Goal: Task Accomplishment & Management: Manage account settings

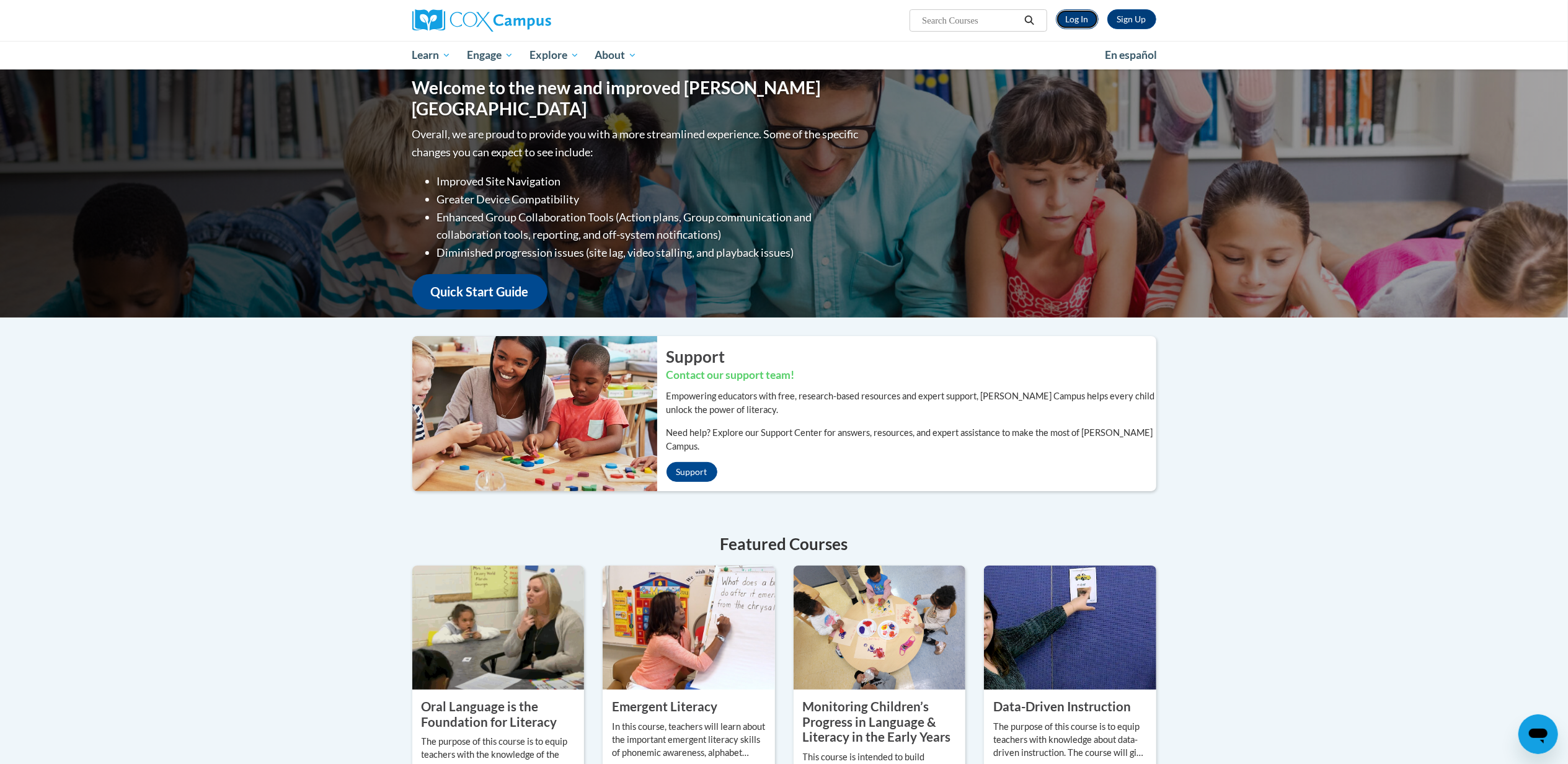
click at [1075, 24] on link "Log In" at bounding box center [1077, 19] width 43 height 20
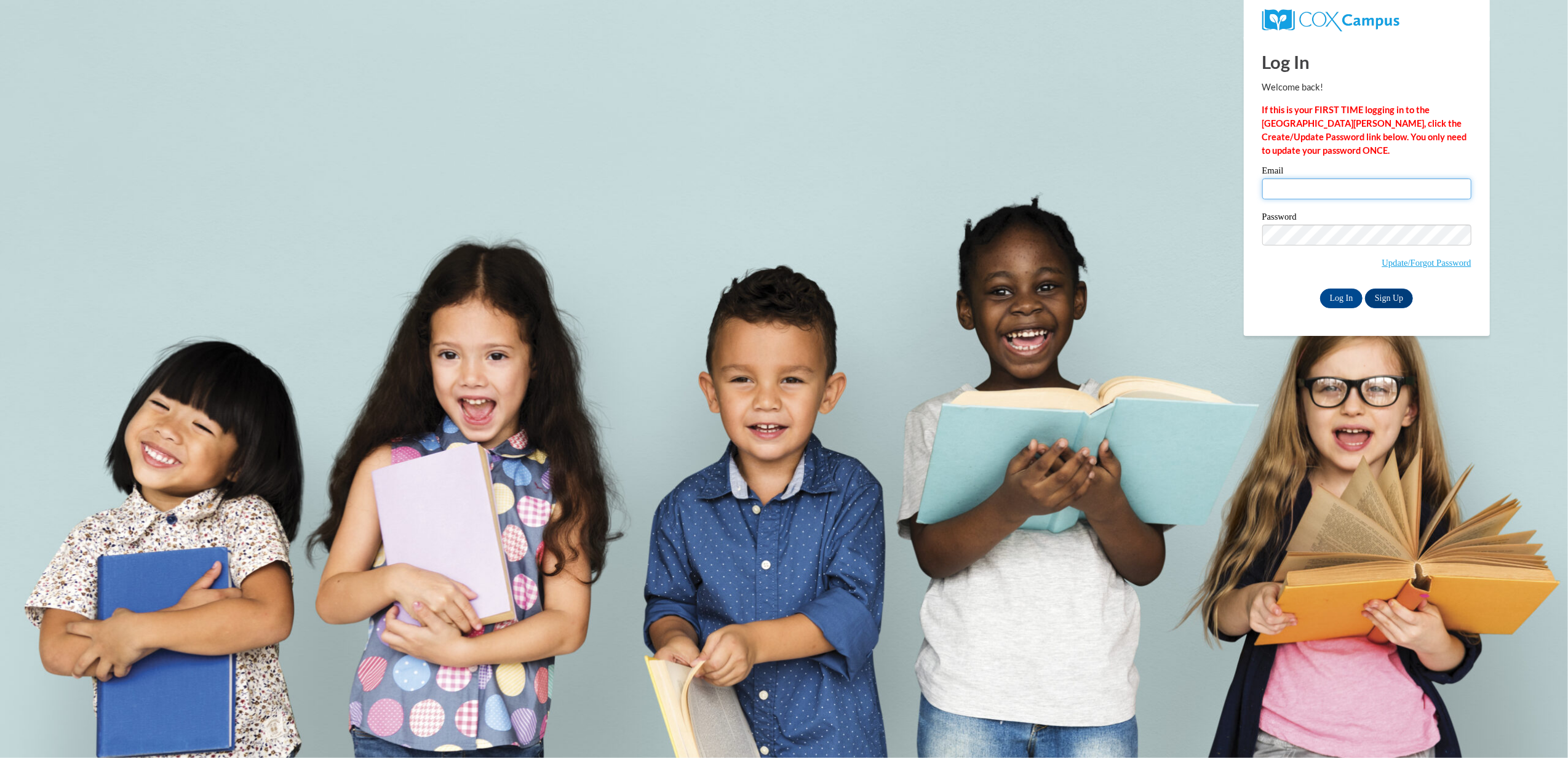
click at [1277, 188] on input "Email" at bounding box center [1367, 189] width 209 height 21
type input "Jasminetk38@gmail.com"
click at [1399, 223] on label "Password" at bounding box center [1367, 218] width 209 height 12
